Goal: Information Seeking & Learning: Learn about a topic

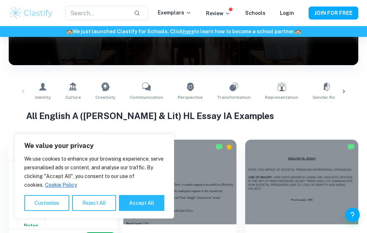
scroll to position [109, 0]
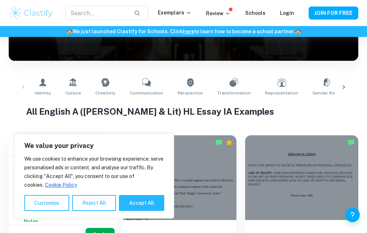
click at [42, 14] on img at bounding box center [31, 13] width 45 height 15
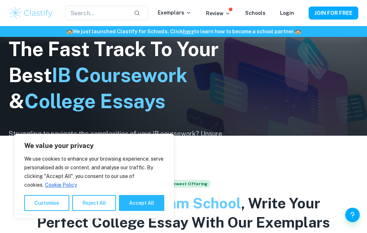
scroll to position [109, 0]
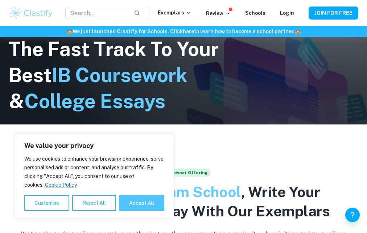
click at [127, 201] on button "Accept All" at bounding box center [141, 203] width 45 height 16
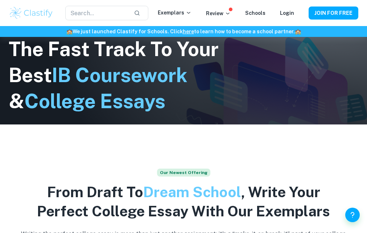
checkbox input "true"
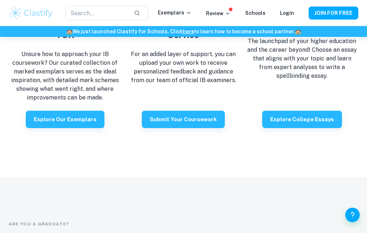
scroll to position [1305, 0]
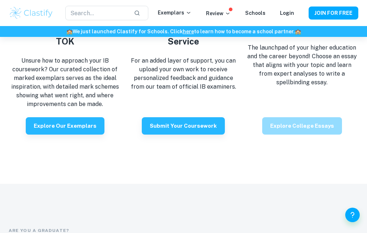
click at [305, 117] on button "Explore College Essays" at bounding box center [302, 125] width 80 height 17
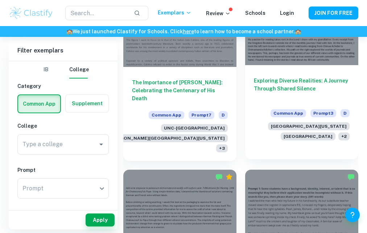
scroll to position [363, 0]
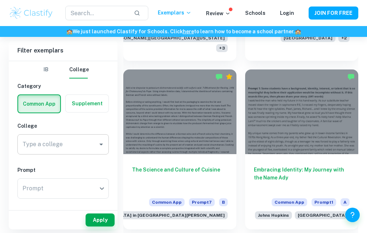
click at [78, 143] on input "Type a college" at bounding box center [58, 145] width 74 height 14
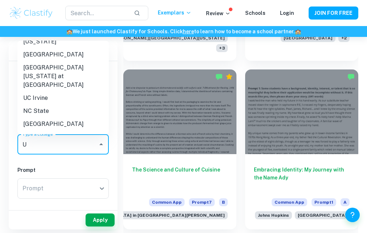
scroll to position [0, 0]
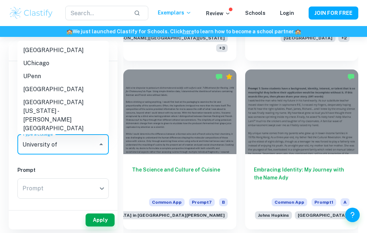
click at [88, 93] on li "[GEOGRAPHIC_DATA]" at bounding box center [62, 89] width 91 height 13
type input "[GEOGRAPHIC_DATA]"
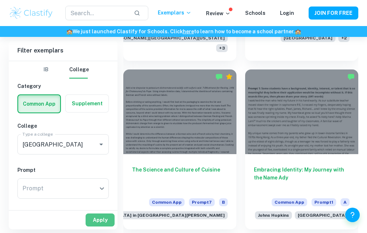
click at [93, 223] on button "Apply" at bounding box center [100, 220] width 29 height 13
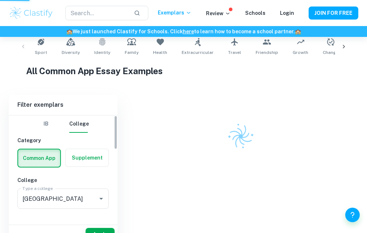
scroll to position [120, 0]
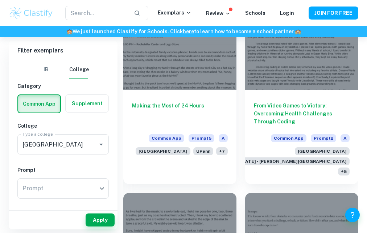
scroll to position [254, 0]
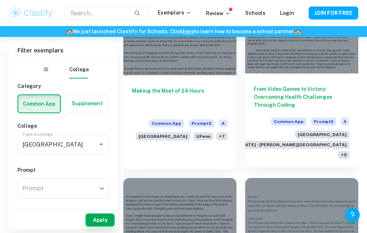
click at [266, 65] on div at bounding box center [301, 31] width 113 height 85
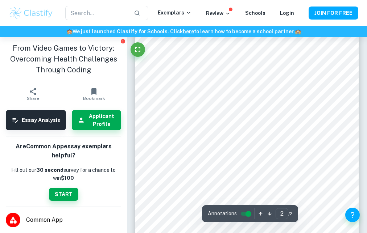
scroll to position [326, 0]
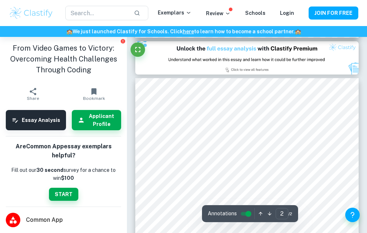
type input "1"
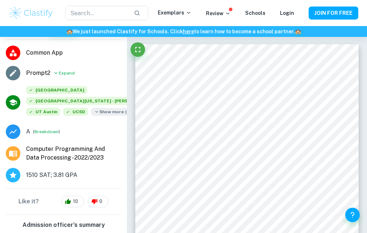
scroll to position [173, 0]
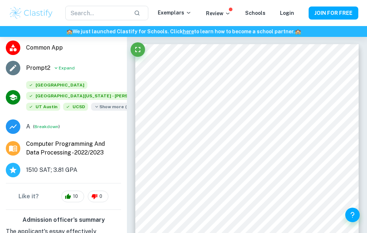
click at [91, 111] on span "Show more ( 3 )" at bounding box center [112, 107] width 43 height 8
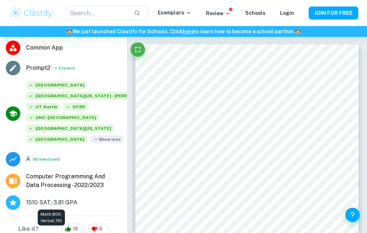
click at [54, 201] on span "1510 SAT; 3.81 GPA" at bounding box center [51, 203] width 51 height 9
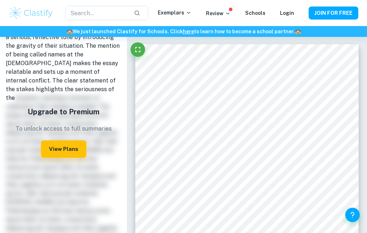
scroll to position [353, 0]
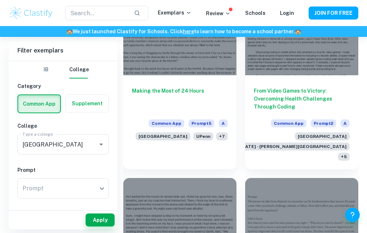
scroll to position [218, 0]
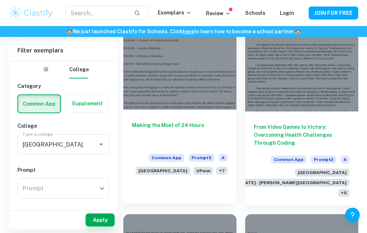
click at [201, 88] on div at bounding box center [179, 67] width 113 height 85
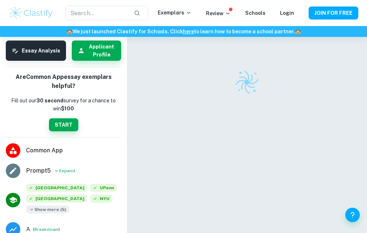
scroll to position [145, 0]
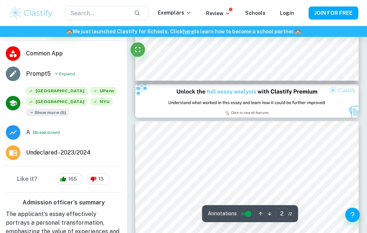
type input "1"
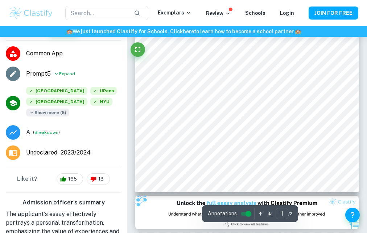
scroll to position [181, 0]
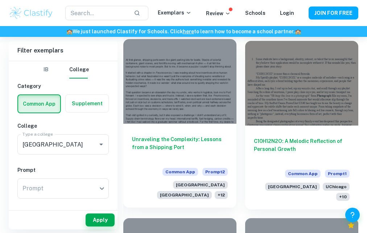
scroll to position [761, 0]
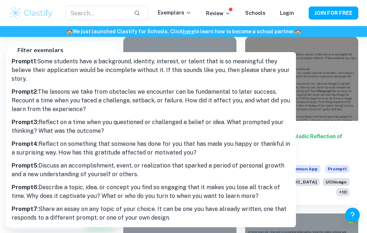
click at [108, 70] on p "Prompt 1 : Some students have a background, identity, interest, or talent that …" at bounding box center [151, 70] width 278 height 26
type input "1"
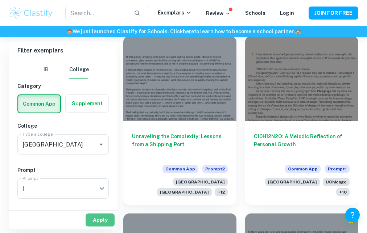
click at [94, 218] on button "Apply" at bounding box center [100, 220] width 29 height 13
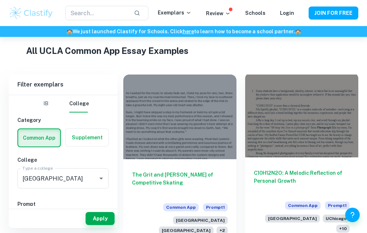
scroll to position [167, 0]
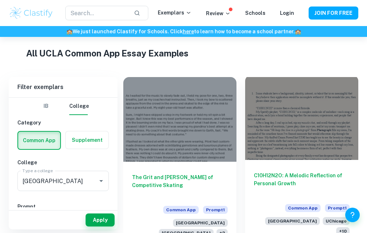
click at [265, 125] on div at bounding box center [301, 117] width 113 height 85
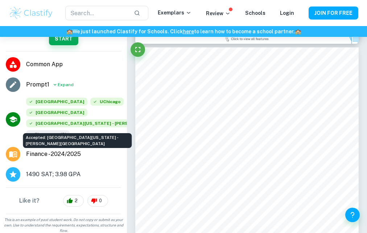
scroll to position [146, 0]
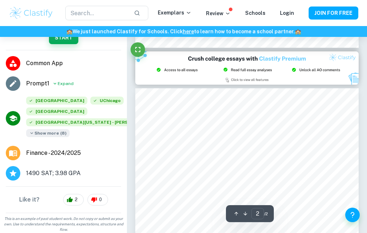
type input "1"
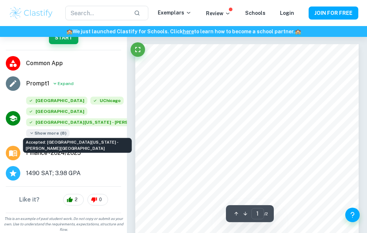
scroll to position [73, 0]
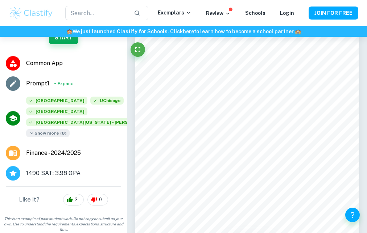
click at [39, 65] on span "Common App" at bounding box center [73, 63] width 95 height 9
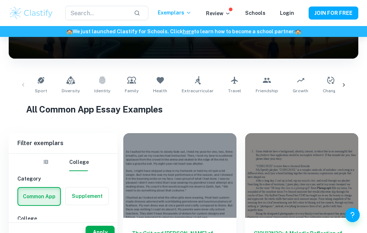
scroll to position [109, 0]
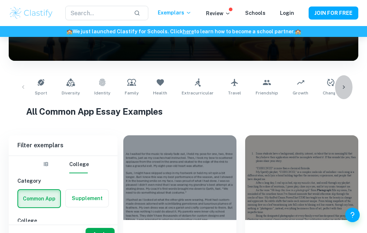
click at [343, 85] on icon at bounding box center [343, 87] width 7 height 7
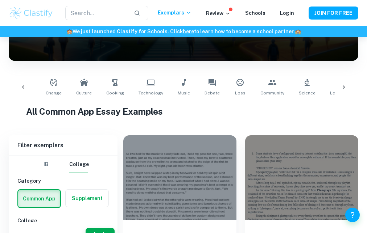
scroll to position [0, 297]
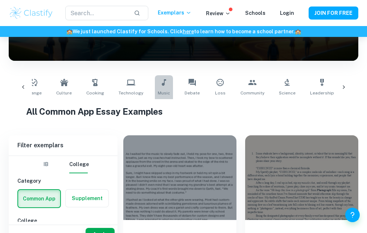
click at [162, 85] on icon at bounding box center [164, 82] width 4 height 7
type input "Music"
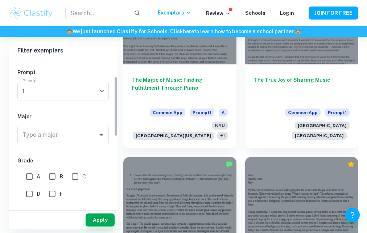
scroll to position [36, 0]
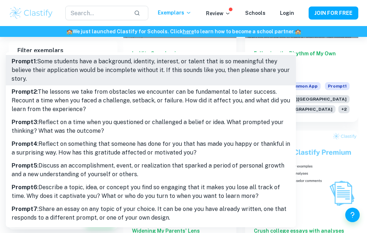
click at [366, 132] on div at bounding box center [183, 116] width 367 height 233
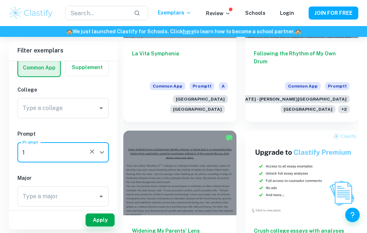
click at [95, 153] on icon "button" at bounding box center [91, 151] width 7 height 7
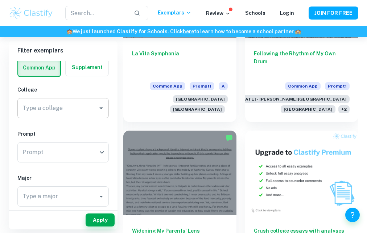
click at [95, 109] on div "Type a college" at bounding box center [62, 108] width 91 height 20
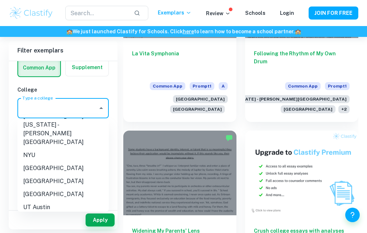
scroll to position [145, 0]
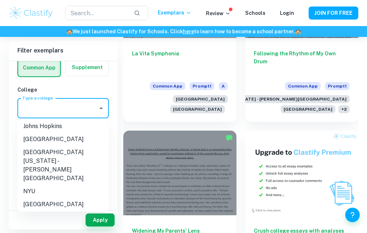
click at [47, 140] on li "[GEOGRAPHIC_DATA]" at bounding box center [62, 139] width 91 height 13
type input "[GEOGRAPHIC_DATA]"
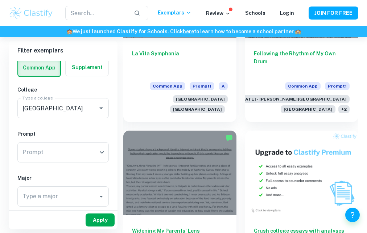
click at [98, 222] on button "Apply" at bounding box center [100, 220] width 29 height 13
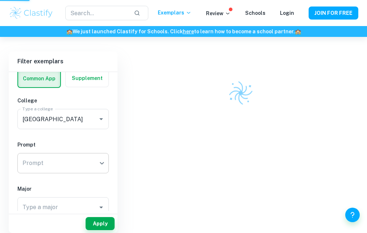
scroll to position [189, 0]
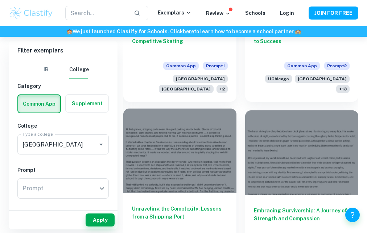
scroll to position [1051, 0]
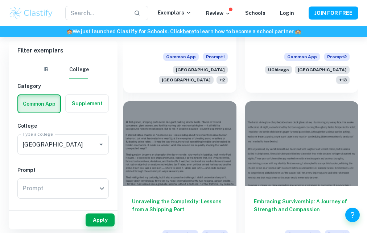
click at [44, 68] on button "IB" at bounding box center [45, 69] width 17 height 17
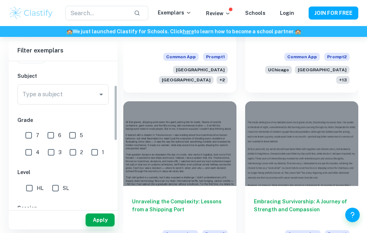
scroll to position [0, 0]
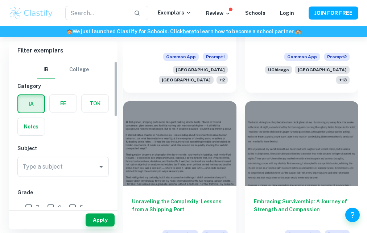
click at [64, 75] on div "[GEOGRAPHIC_DATA]" at bounding box center [62, 69] width 51 height 17
click at [71, 72] on button "College" at bounding box center [79, 69] width 20 height 17
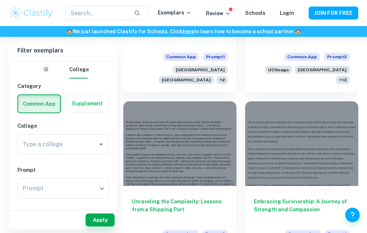
click at [14, 16] on img at bounding box center [31, 13] width 45 height 15
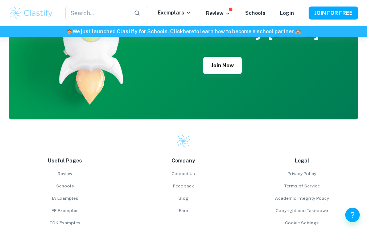
scroll to position [1682, 0]
